Goal: Communication & Community: Answer question/provide support

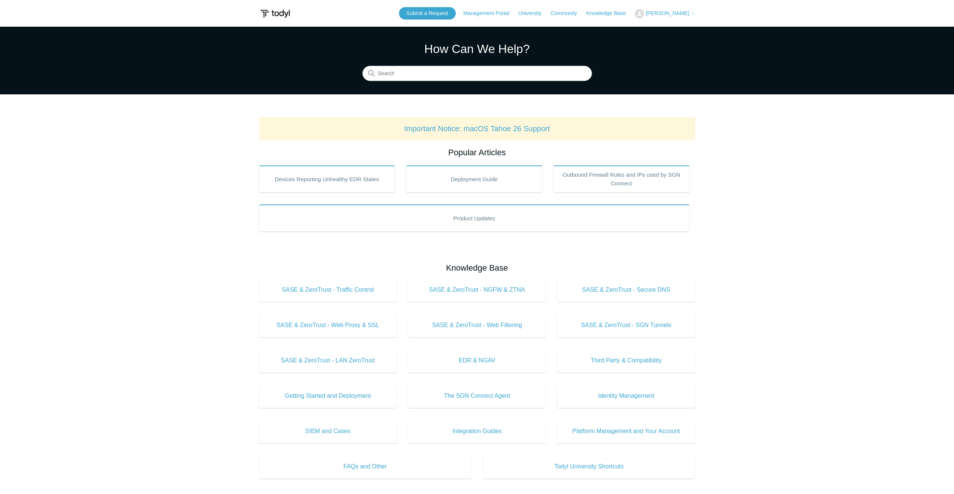
click at [678, 17] on button "[PERSON_NAME]" at bounding box center [664, 13] width 60 height 9
click at [684, 32] on link "My Support Requests" at bounding box center [671, 29] width 73 height 13
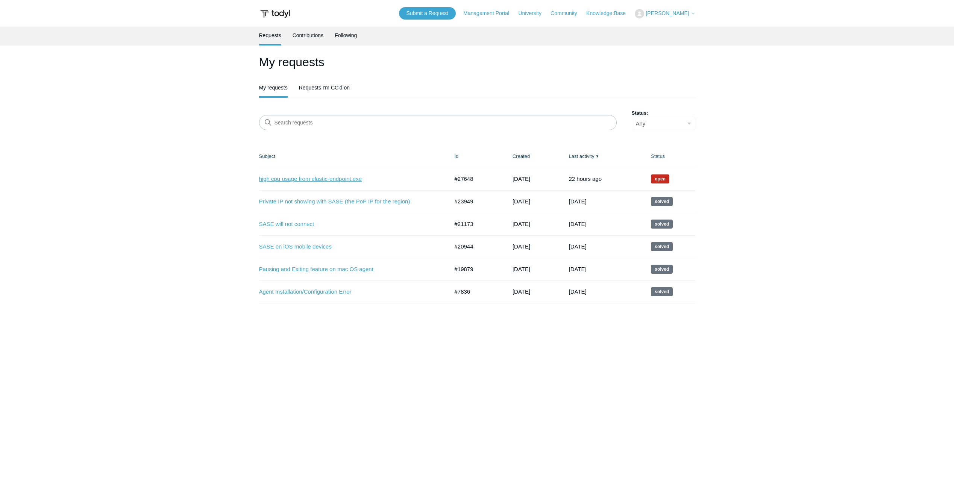
click at [317, 178] on link "high cpu usage from elastic-endpoint.exe" at bounding box center [348, 179] width 179 height 9
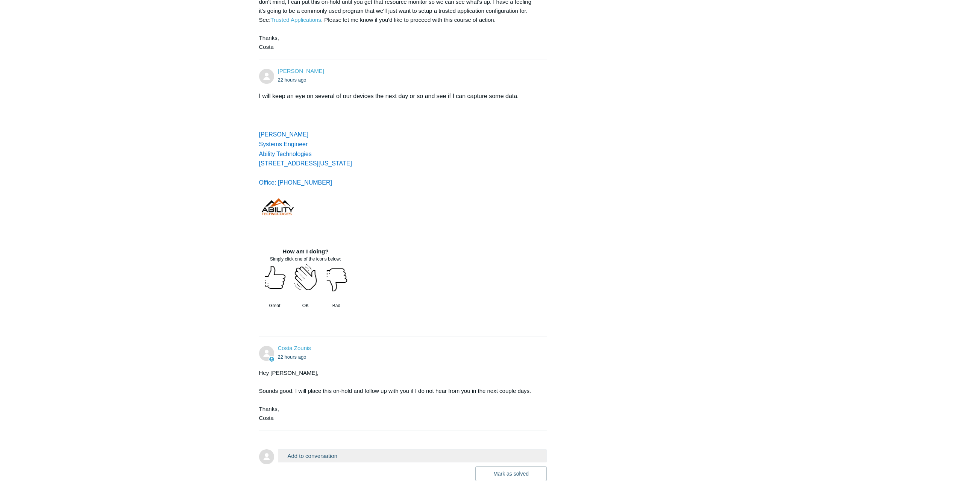
scroll to position [1013, 0]
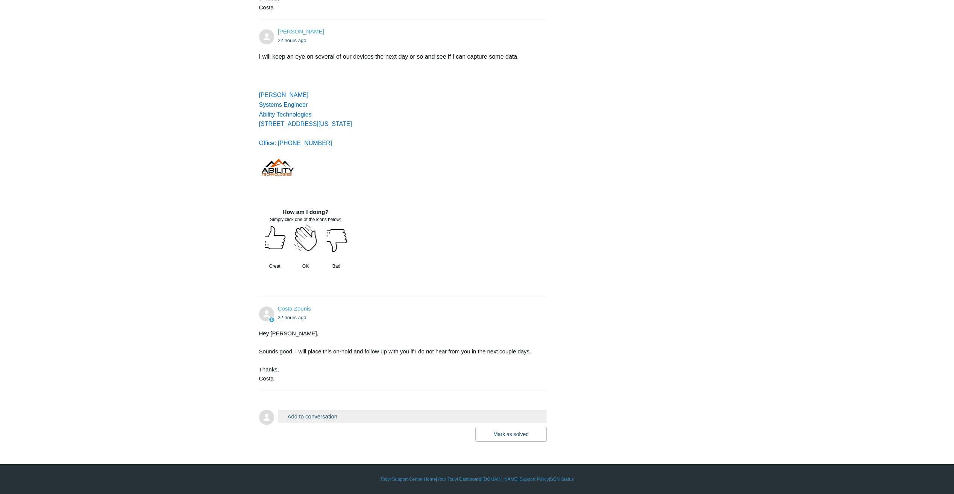
click at [321, 416] on button "Add to conversation" at bounding box center [412, 416] width 269 height 13
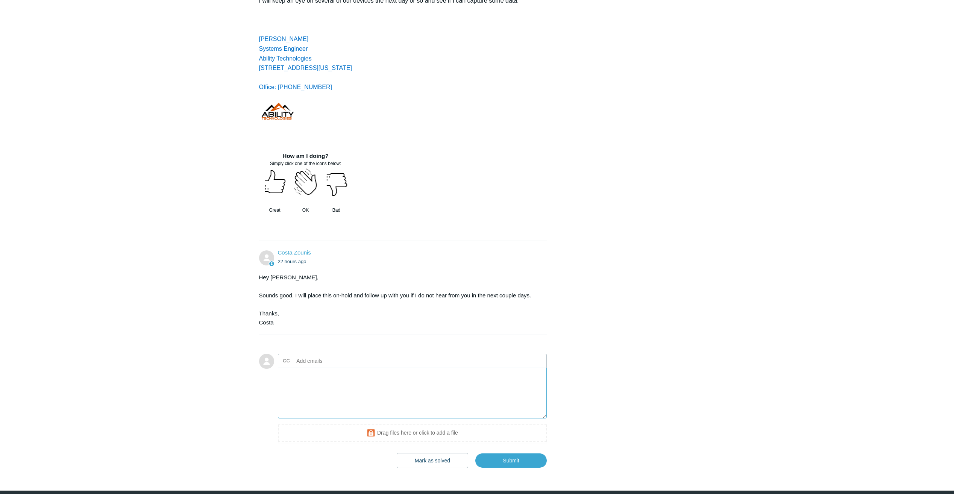
scroll to position [1095, 0]
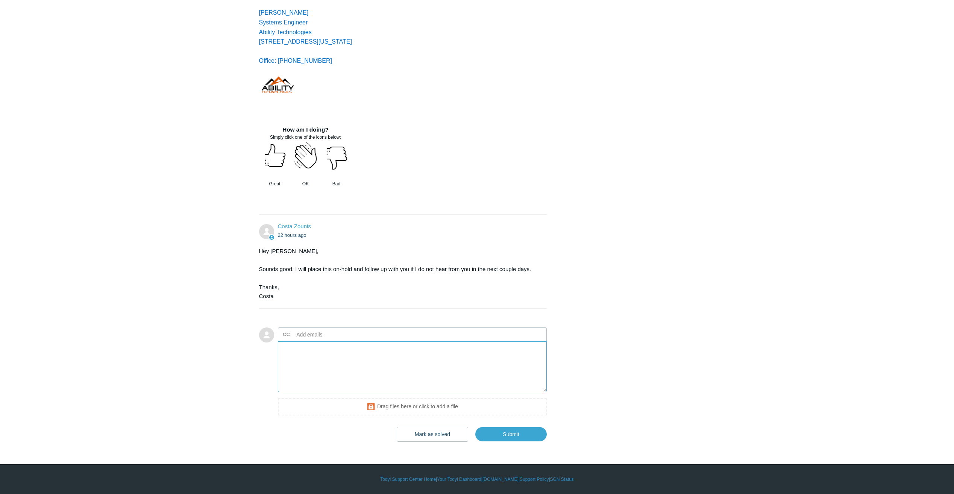
click at [419, 363] on textarea "Add your reply" at bounding box center [412, 366] width 269 height 51
click at [529, 356] on textarea "I happeend to be working on a different device in a different tenant earlier an…" at bounding box center [412, 366] width 269 height 51
click at [395, 369] on textarea "I happeend to be working on a different device in a different tenant earlier an…" at bounding box center [412, 366] width 269 height 51
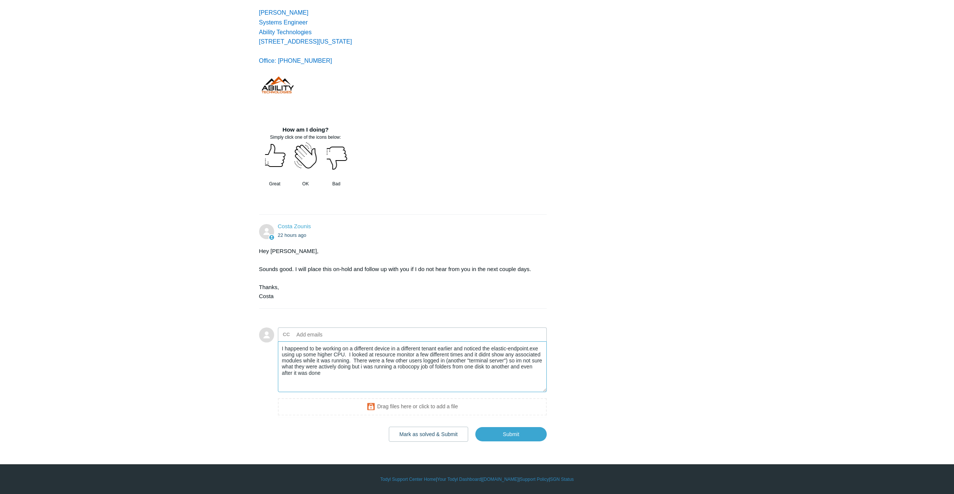
click at [397, 366] on textarea "I happeend to be working on a different device in a different tenant earlier an…" at bounding box center [412, 366] width 269 height 51
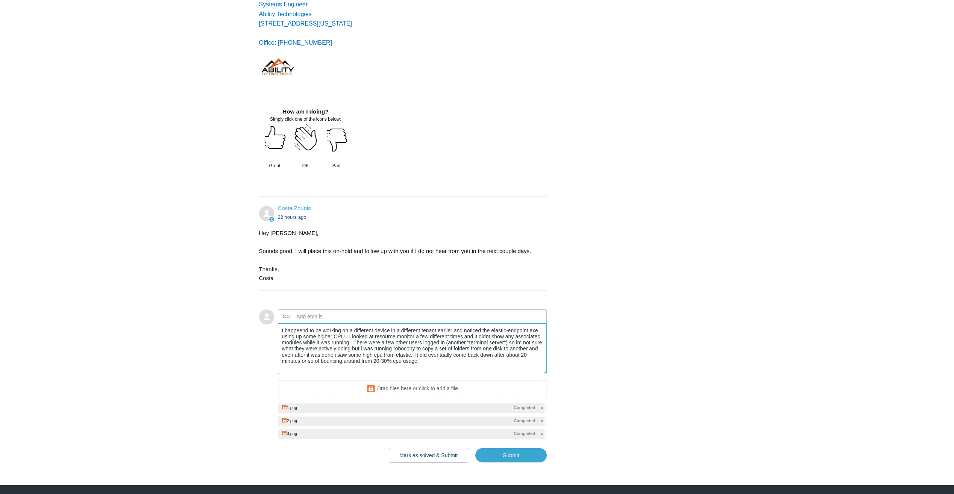
click at [466, 374] on textarea "I happeend to be working on a different device in a different tenant earlier an…" at bounding box center [412, 348] width 269 height 51
click at [520, 463] on input "Submit" at bounding box center [510, 455] width 71 height 15
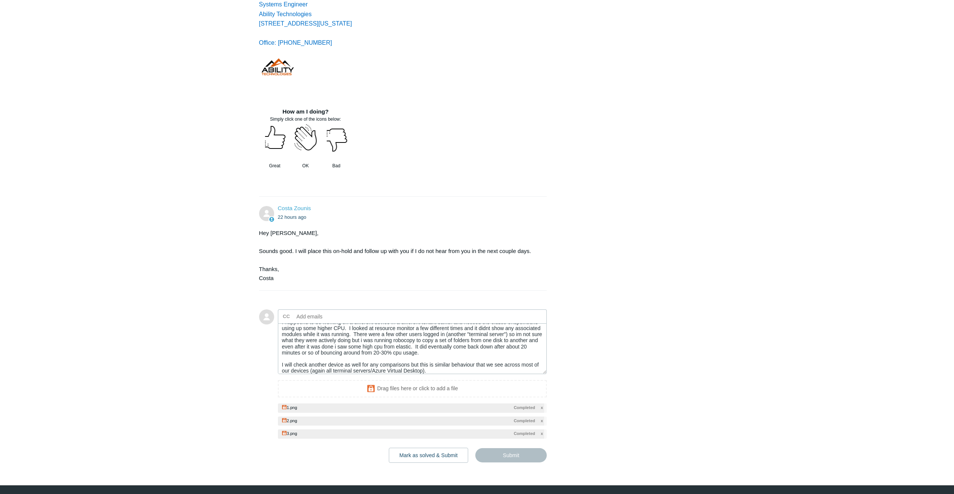
type textarea "I happeend to be working on a different device in a different tenant earlier an…"
